Goal: Information Seeking & Learning: Learn about a topic

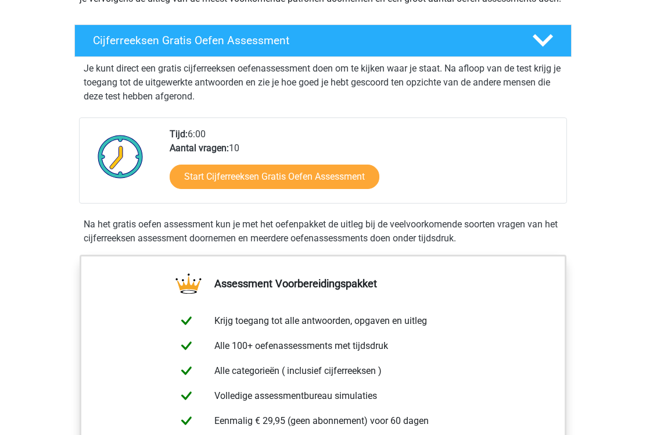
scroll to position [184, 0]
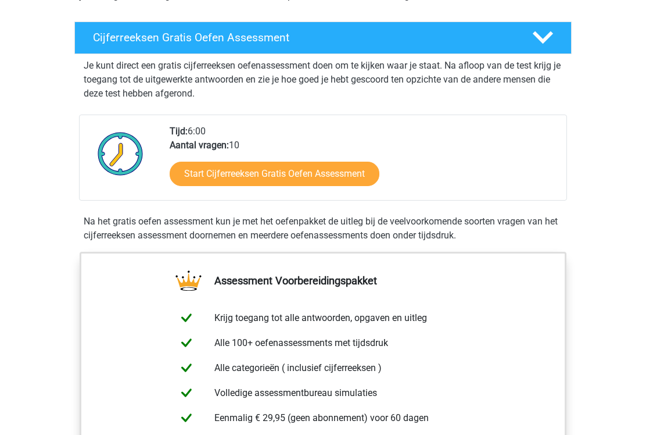
click at [331, 182] on link "Start Cijferreeksen Gratis Oefen Assessment" at bounding box center [275, 174] width 210 height 24
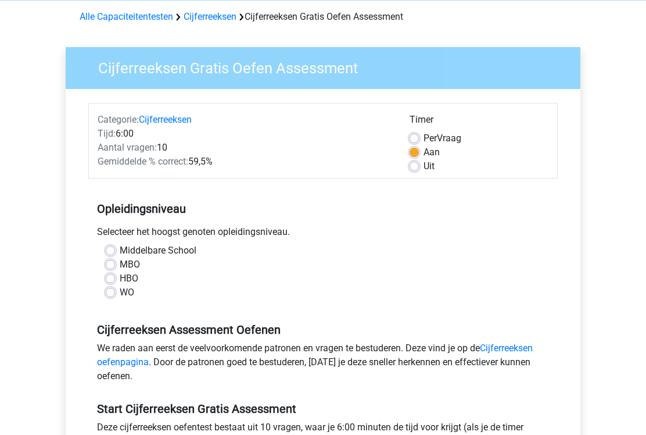
scroll to position [53, 0]
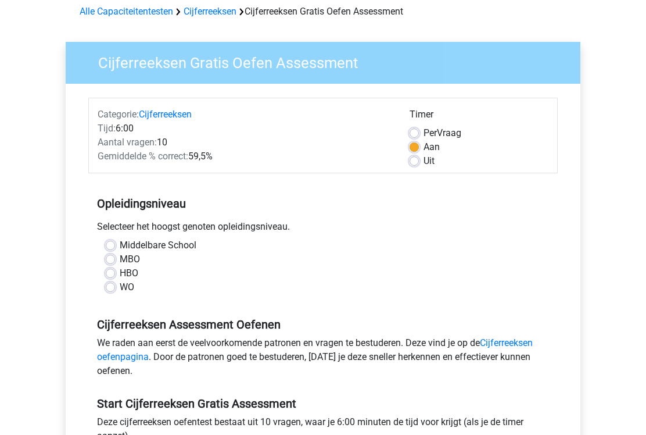
click at [120, 241] on label "Middelbare School" at bounding box center [158, 245] width 77 height 14
click at [112, 241] on input "Middelbare School" at bounding box center [110, 244] width 9 height 12
radio input "true"
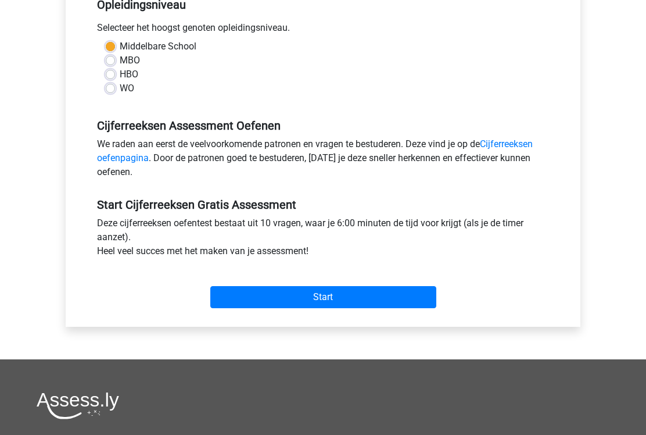
scroll to position [256, 0]
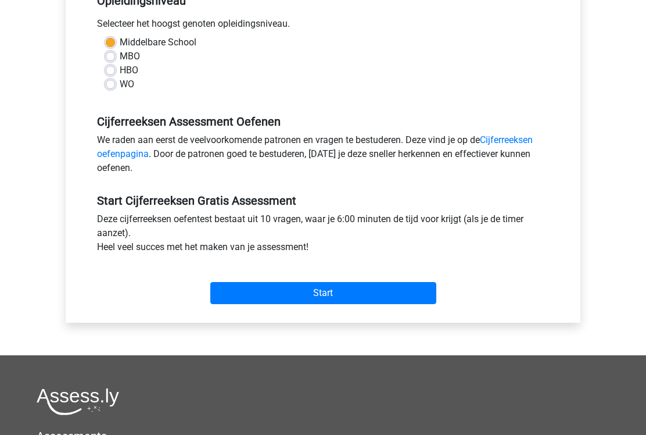
click at [336, 291] on input "Start" at bounding box center [323, 293] width 226 height 22
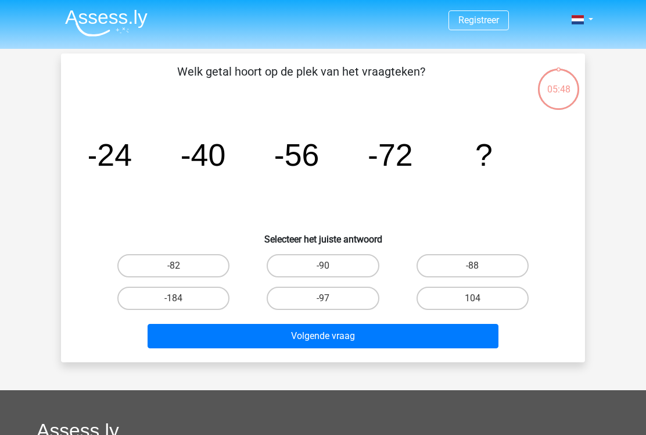
click at [487, 268] on label "-88" at bounding box center [473, 265] width 112 height 23
click at [480, 268] on input "-88" at bounding box center [476, 270] width 8 height 8
radio input "true"
click at [435, 338] on button "Volgende vraag" at bounding box center [324, 336] width 352 height 24
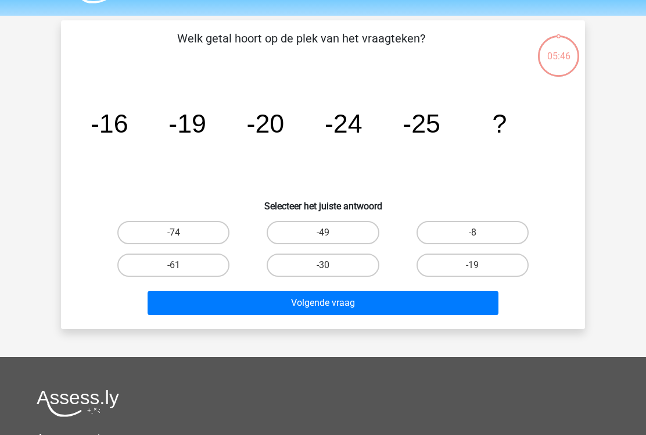
scroll to position [53, 0]
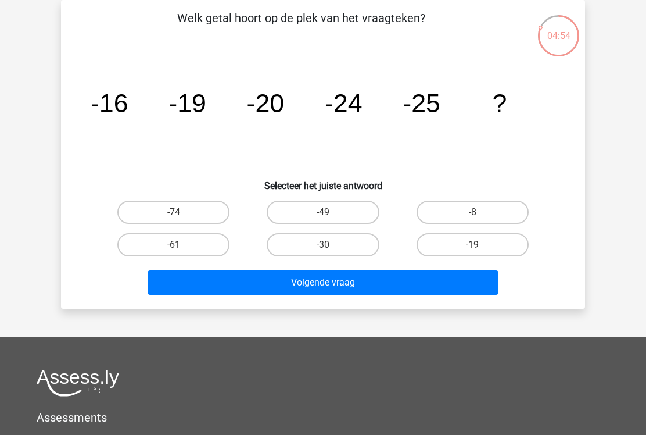
click at [433, 287] on button "Volgende vraag" at bounding box center [324, 282] width 352 height 24
click at [345, 241] on label "-30" at bounding box center [323, 244] width 112 height 23
click at [331, 245] on input "-30" at bounding box center [327, 249] width 8 height 8
radio input "true"
click at [445, 275] on button "Volgende vraag" at bounding box center [324, 282] width 352 height 24
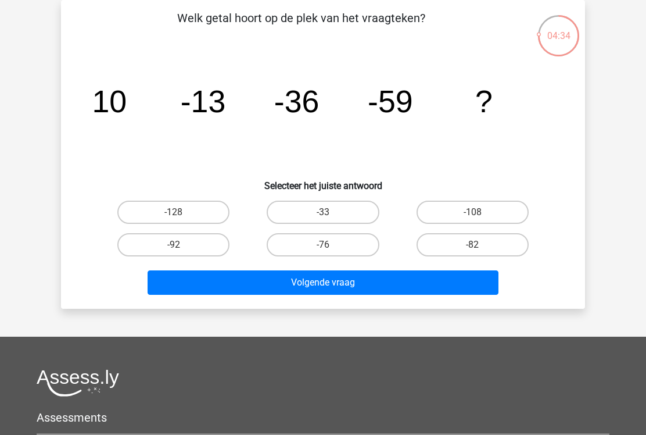
click at [478, 242] on label "-82" at bounding box center [473, 244] width 112 height 23
click at [478, 245] on input "-82" at bounding box center [476, 249] width 8 height 8
radio input "true"
click at [399, 278] on button "Volgende vraag" at bounding box center [324, 282] width 352 height 24
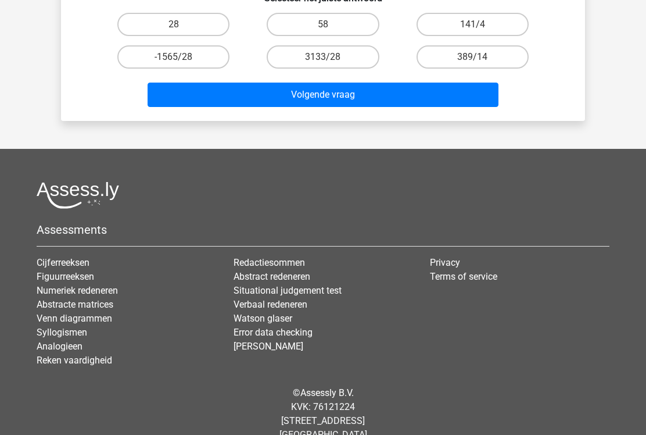
scroll to position [242, 0]
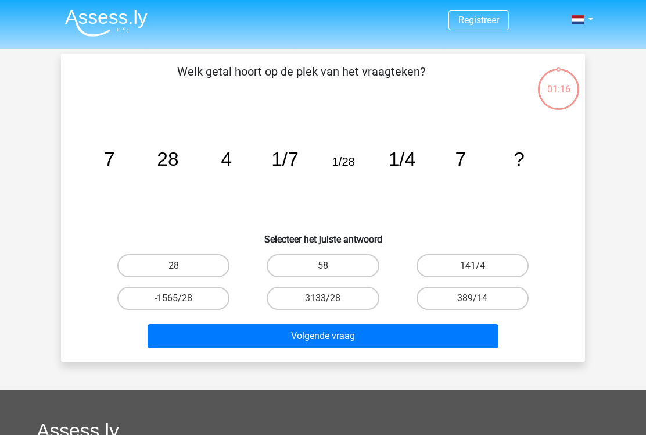
click at [442, 336] on button "Volgende vraag" at bounding box center [324, 336] width 352 height 24
click at [332, 287] on label "3133/28" at bounding box center [323, 297] width 112 height 23
click at [331, 298] on input "3133/28" at bounding box center [327, 302] width 8 height 8
radio input "true"
click at [411, 326] on button "Volgende vraag" at bounding box center [324, 336] width 352 height 24
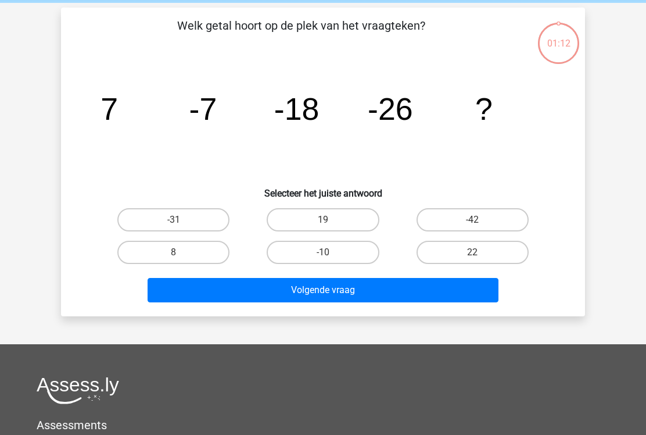
scroll to position [53, 0]
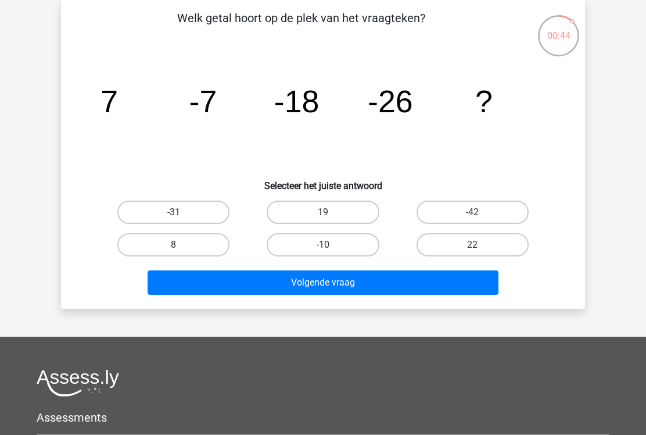
click at [478, 250] on input "22" at bounding box center [476, 249] width 8 height 8
radio input "true"
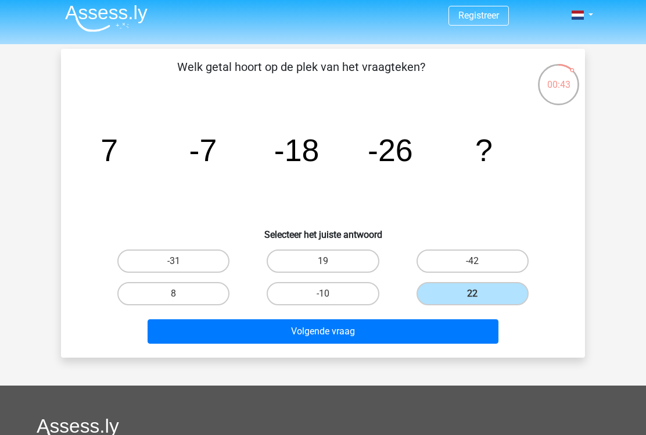
scroll to position [0, 0]
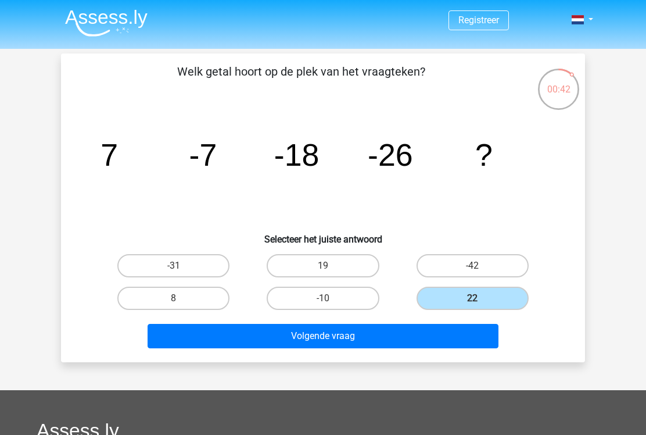
click at [366, 331] on button "Volgende vraag" at bounding box center [324, 336] width 352 height 24
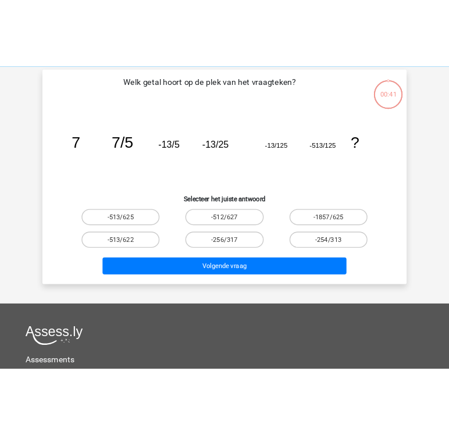
scroll to position [53, 0]
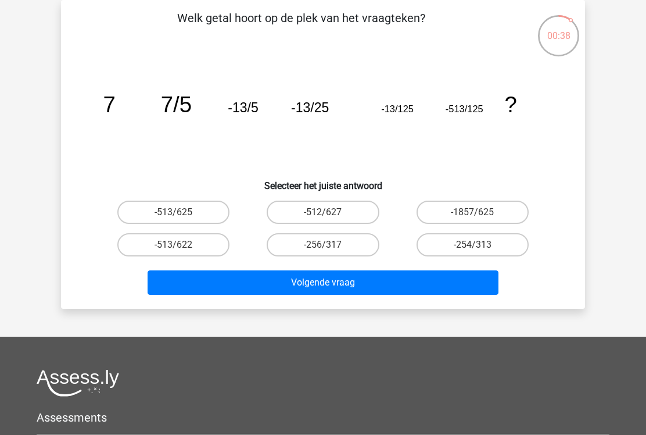
click at [479, 223] on label "-1857/625" at bounding box center [473, 211] width 112 height 23
click at [479, 220] on input "-1857/625" at bounding box center [476, 216] width 8 height 8
radio input "true"
click at [403, 283] on button "Volgende vraag" at bounding box center [324, 282] width 352 height 24
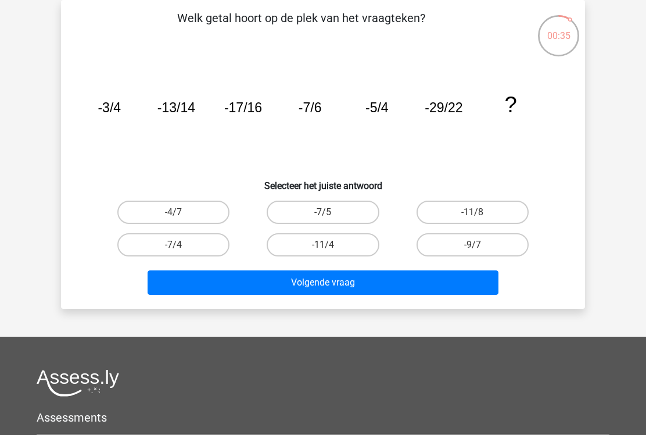
click at [326, 249] on input "-11/4" at bounding box center [327, 249] width 8 height 8
radio input "true"
click at [345, 289] on button "Volgende vraag" at bounding box center [324, 282] width 352 height 24
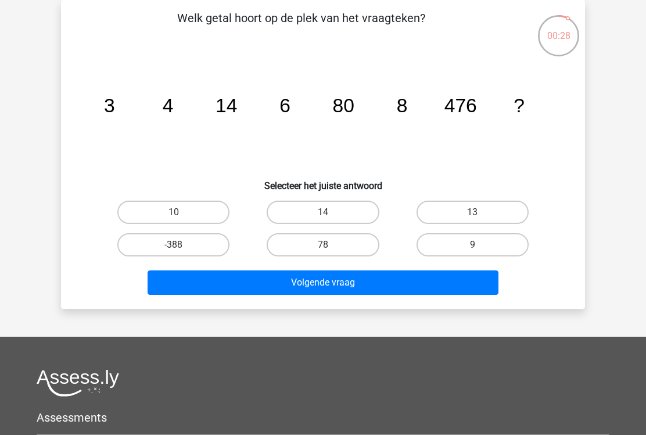
click at [350, 252] on label "78" at bounding box center [323, 244] width 112 height 23
click at [331, 252] on input "78" at bounding box center [327, 249] width 8 height 8
radio input "true"
click at [376, 289] on button "Volgende vraag" at bounding box center [324, 282] width 352 height 24
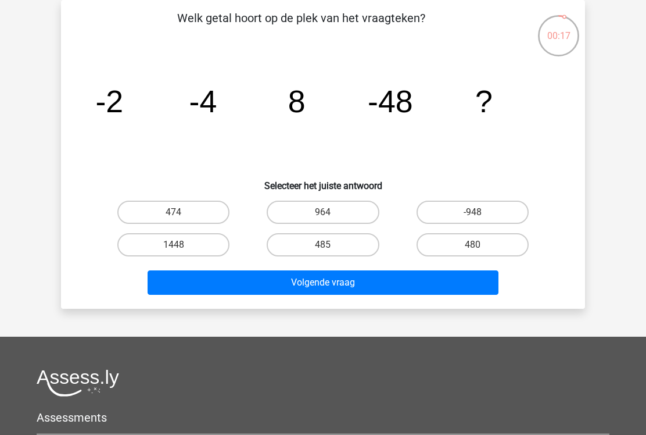
click at [495, 213] on label "-948" at bounding box center [473, 211] width 112 height 23
click at [480, 213] on input "-948" at bounding box center [476, 216] width 8 height 8
radio input "true"
click at [452, 283] on button "Volgende vraag" at bounding box center [324, 282] width 352 height 24
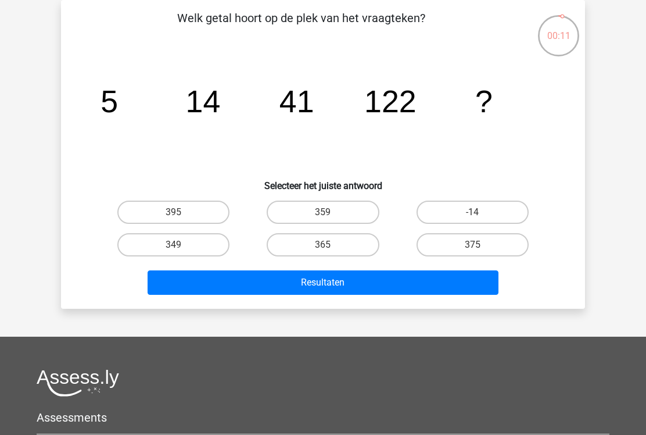
click at [342, 222] on label "359" at bounding box center [323, 211] width 112 height 23
click at [331, 220] on input "359" at bounding box center [327, 216] width 8 height 8
radio input "true"
click at [420, 288] on button "Resultaten" at bounding box center [324, 282] width 352 height 24
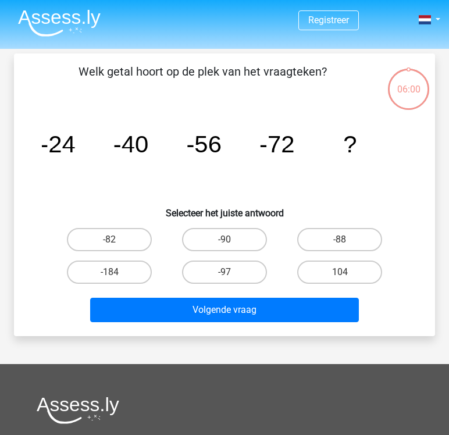
scroll to position [53, 0]
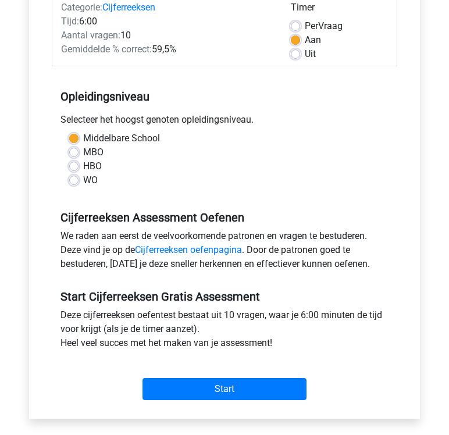
scroll to position [159, 0]
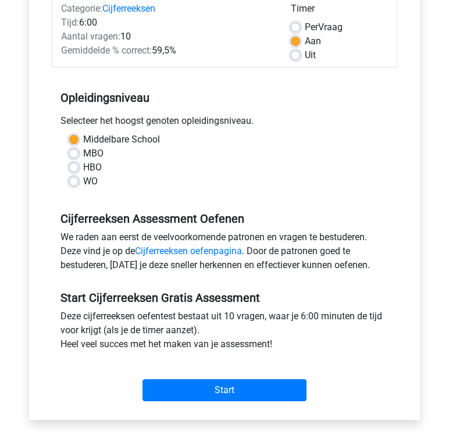
click at [83, 182] on label "WO" at bounding box center [90, 181] width 15 height 14
click at [77, 182] on input "WO" at bounding box center [73, 180] width 9 height 12
radio input "true"
click at [218, 385] on input "Start" at bounding box center [224, 390] width 164 height 22
click at [304, 26] on label "Per Vraag" at bounding box center [323, 27] width 38 height 14
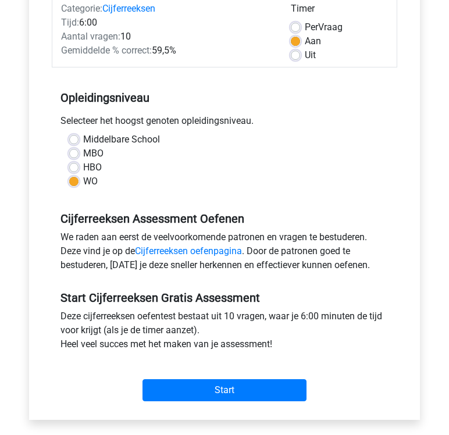
click at [299, 26] on input "Per Vraag" at bounding box center [295, 26] width 9 height 12
radio input "true"
click at [255, 392] on input "Start" at bounding box center [224, 390] width 164 height 22
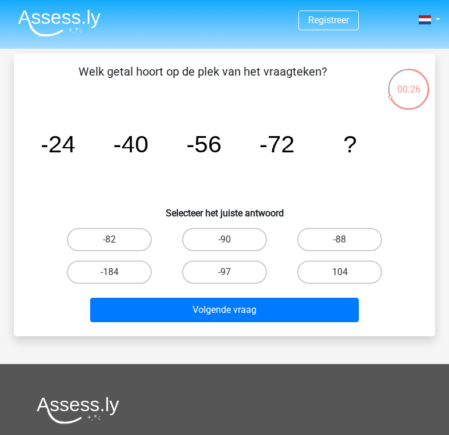
click at [347, 232] on label "-88" at bounding box center [339, 239] width 85 height 23
click at [347, 239] on input "-88" at bounding box center [343, 243] width 8 height 8
radio input "true"
click at [297, 318] on button "Volgende vraag" at bounding box center [224, 310] width 268 height 24
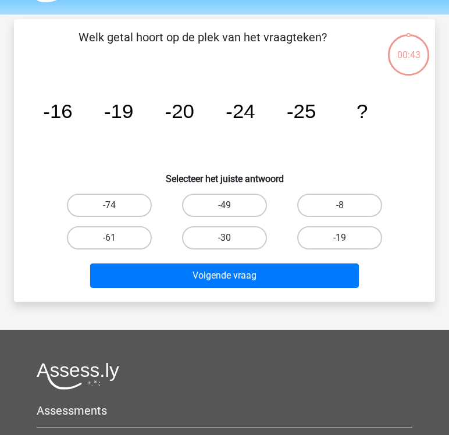
scroll to position [53, 0]
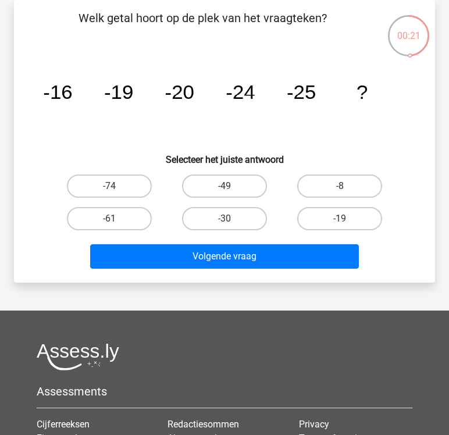
click at [242, 183] on label "-49" at bounding box center [224, 185] width 85 height 23
click at [232, 186] on input "-49" at bounding box center [228, 190] width 8 height 8
radio input "true"
click at [252, 260] on button "Volgende vraag" at bounding box center [224, 256] width 268 height 24
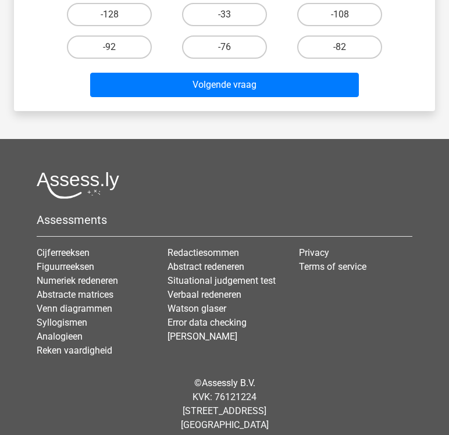
scroll to position [219, 0]
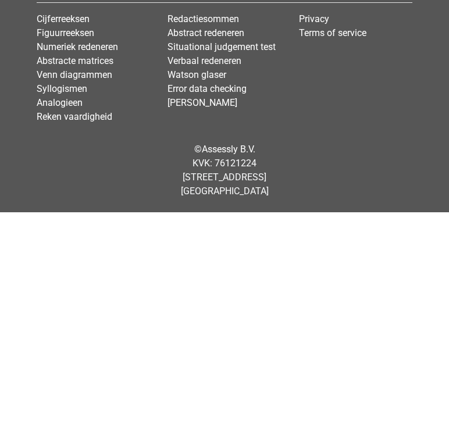
scroll to position [223, 0]
